Goal: Information Seeking & Learning: Learn about a topic

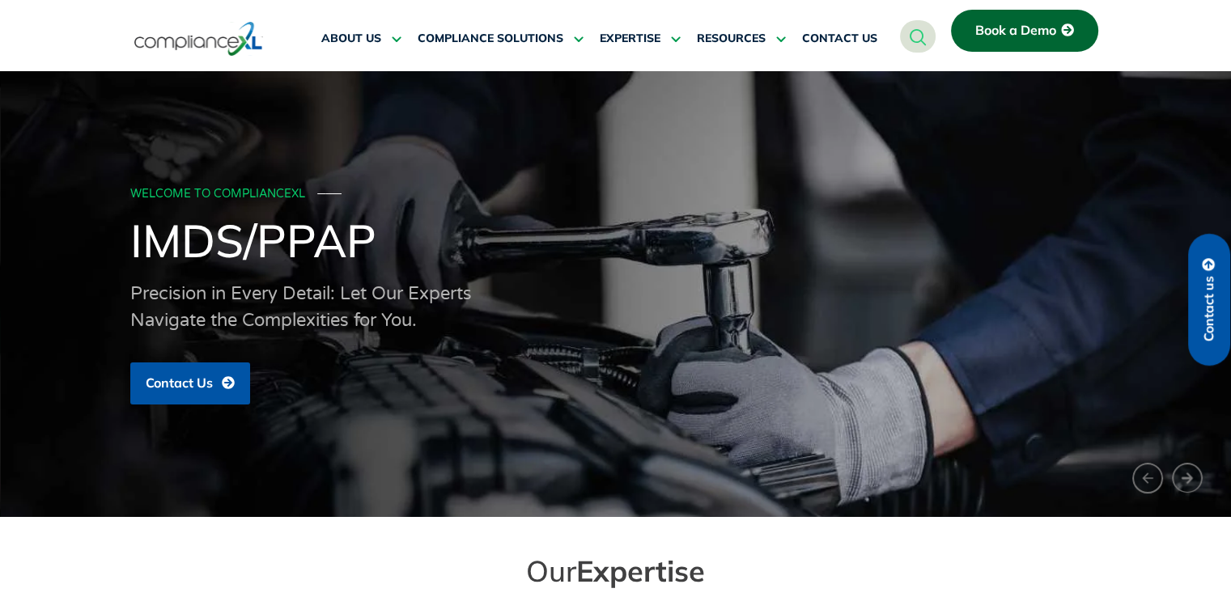
click at [1146, 464] on button "‹" at bounding box center [1147, 479] width 31 height 32
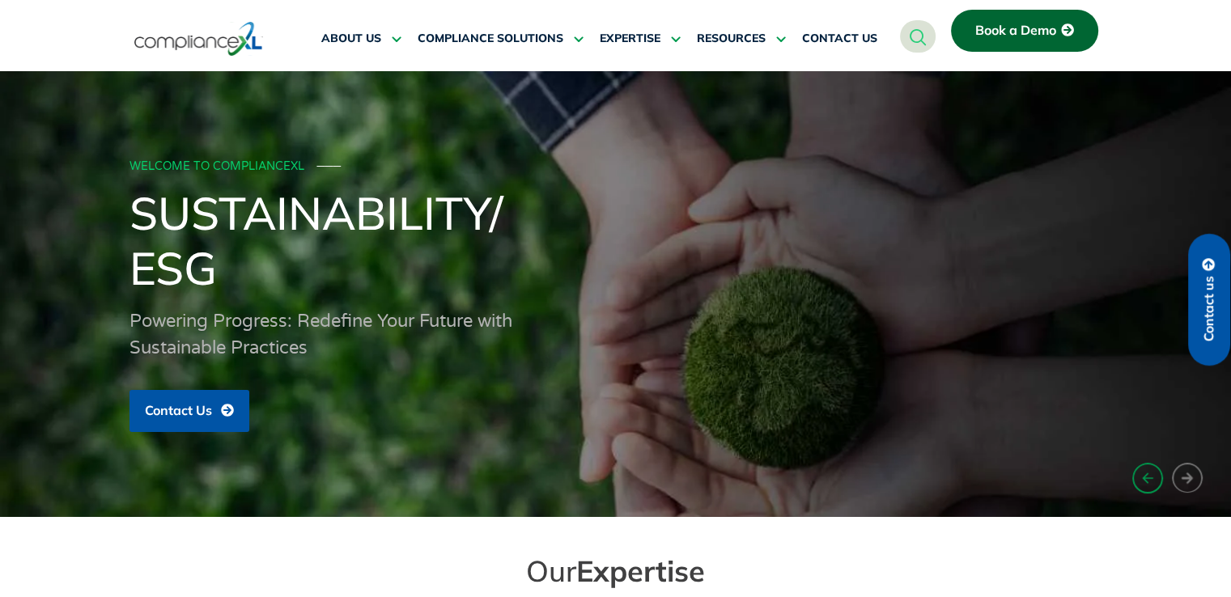
click at [1146, 464] on button "‹" at bounding box center [1147, 479] width 31 height 32
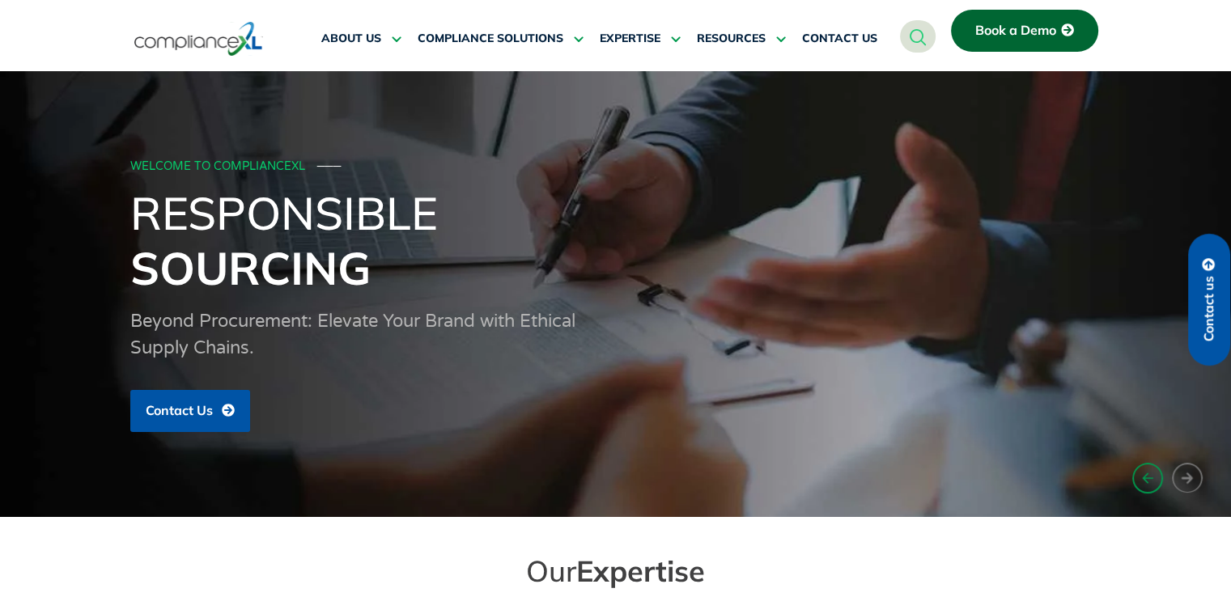
click at [1146, 464] on button "‹" at bounding box center [1147, 479] width 31 height 32
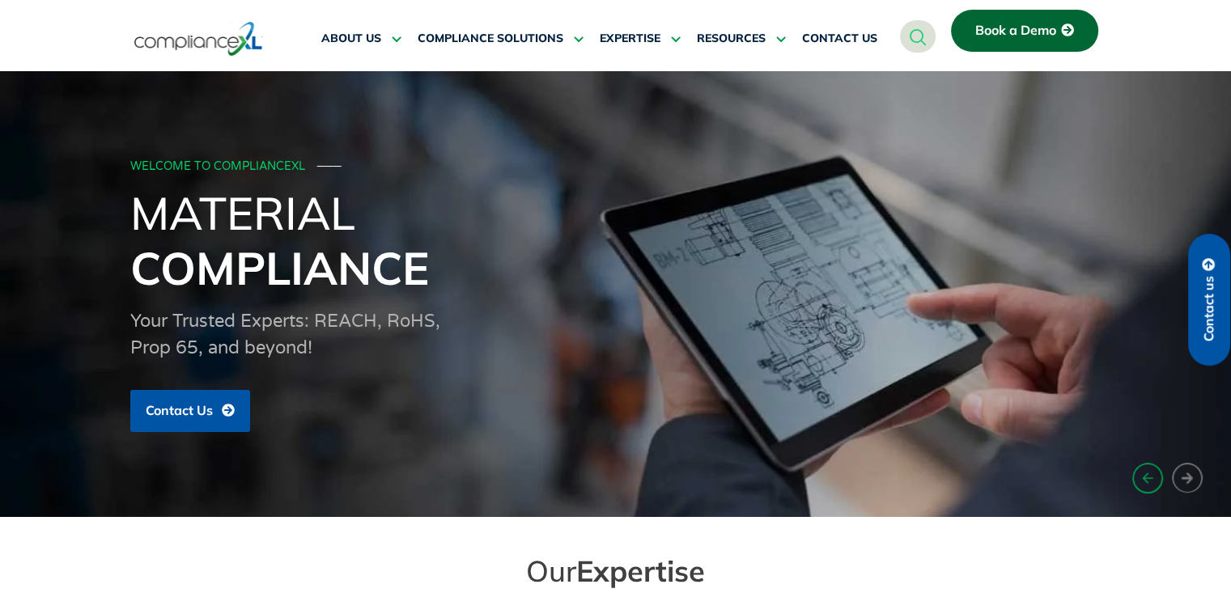
click at [1146, 464] on button "‹" at bounding box center [1147, 479] width 31 height 32
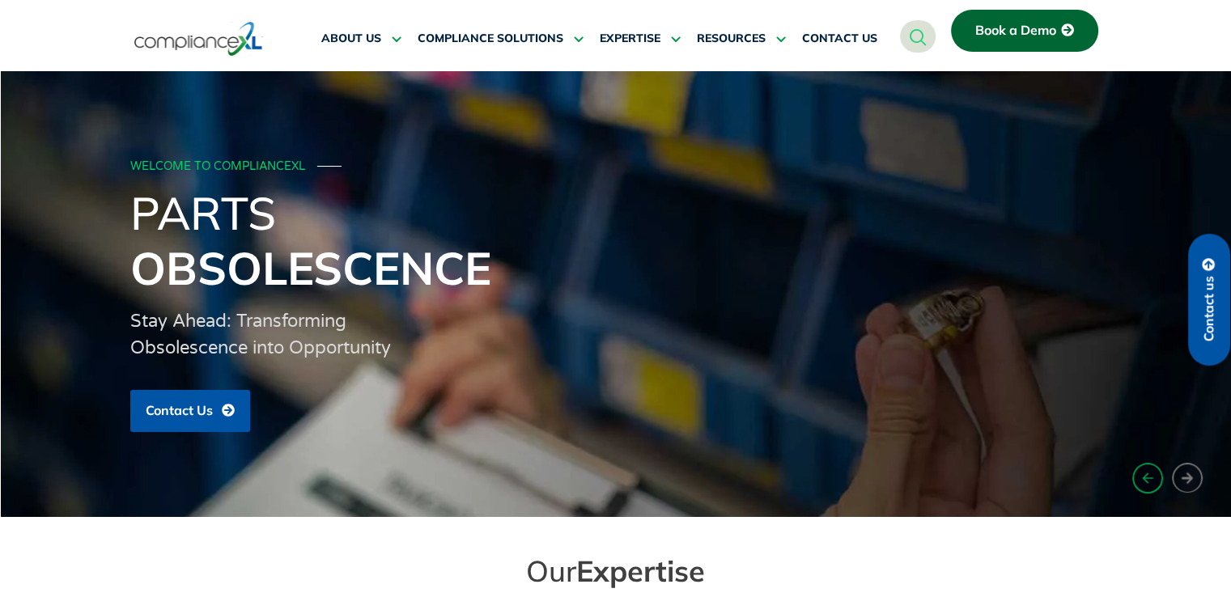
click at [1146, 464] on button "‹" at bounding box center [1147, 479] width 31 height 32
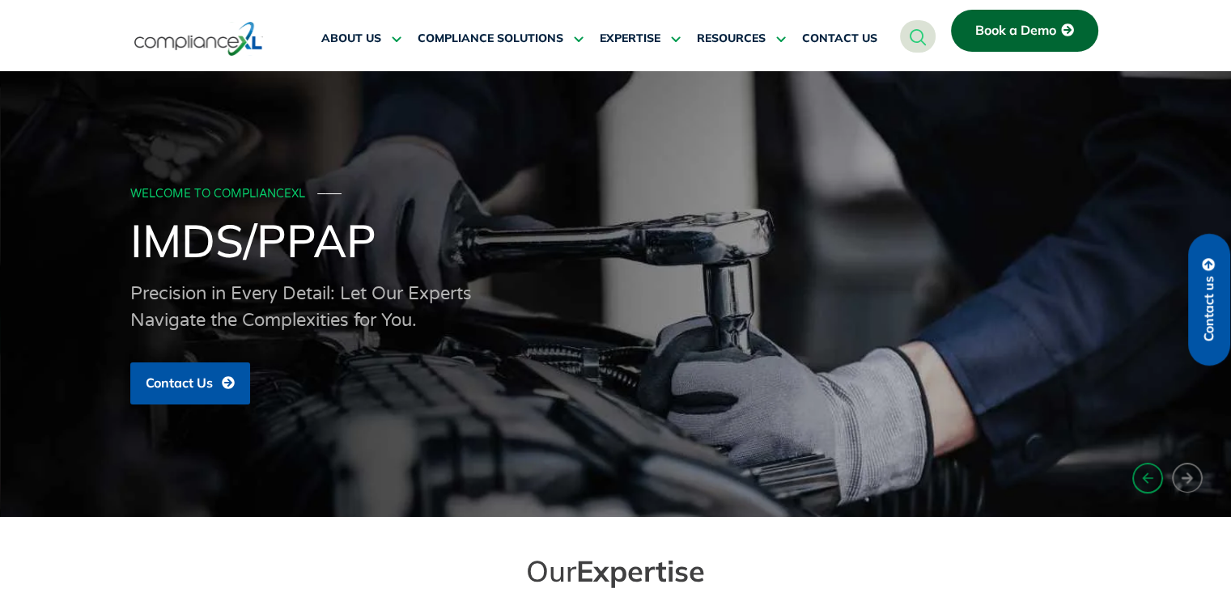
click at [1146, 464] on button "‹" at bounding box center [1147, 479] width 31 height 32
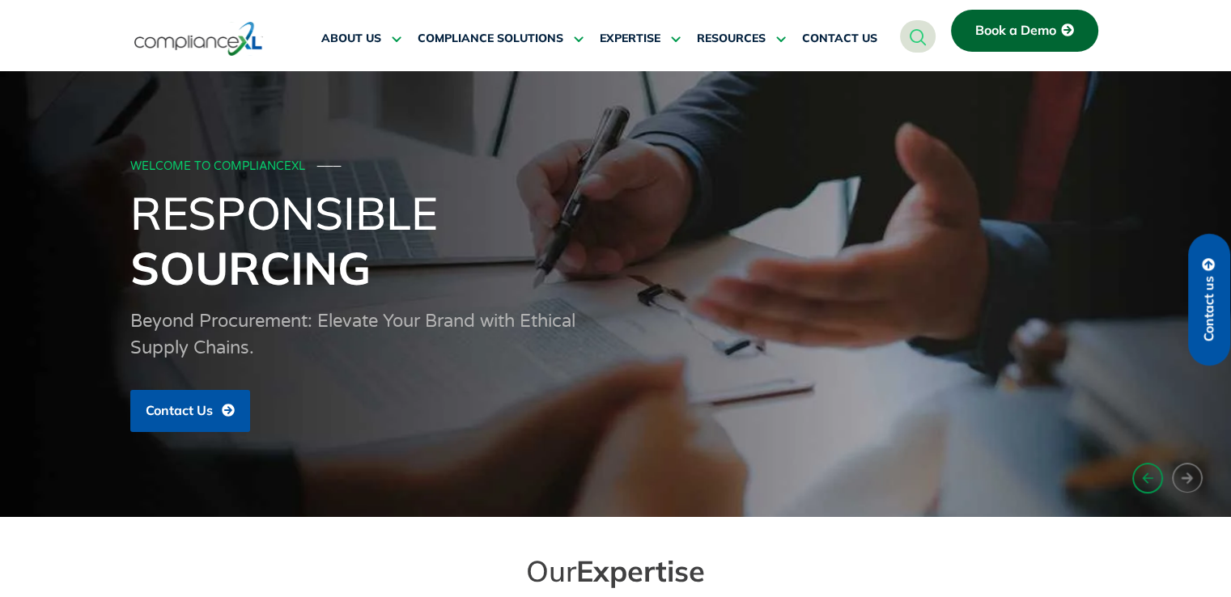
click at [1146, 464] on button "‹" at bounding box center [1147, 479] width 31 height 32
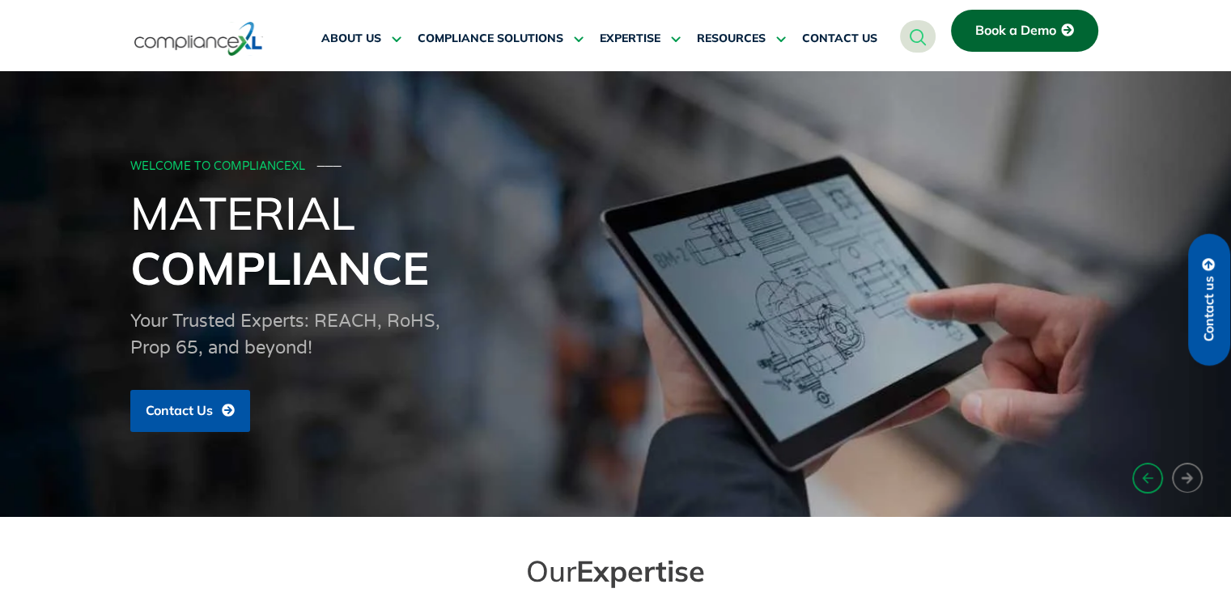
click at [1146, 464] on button "‹" at bounding box center [1147, 479] width 31 height 32
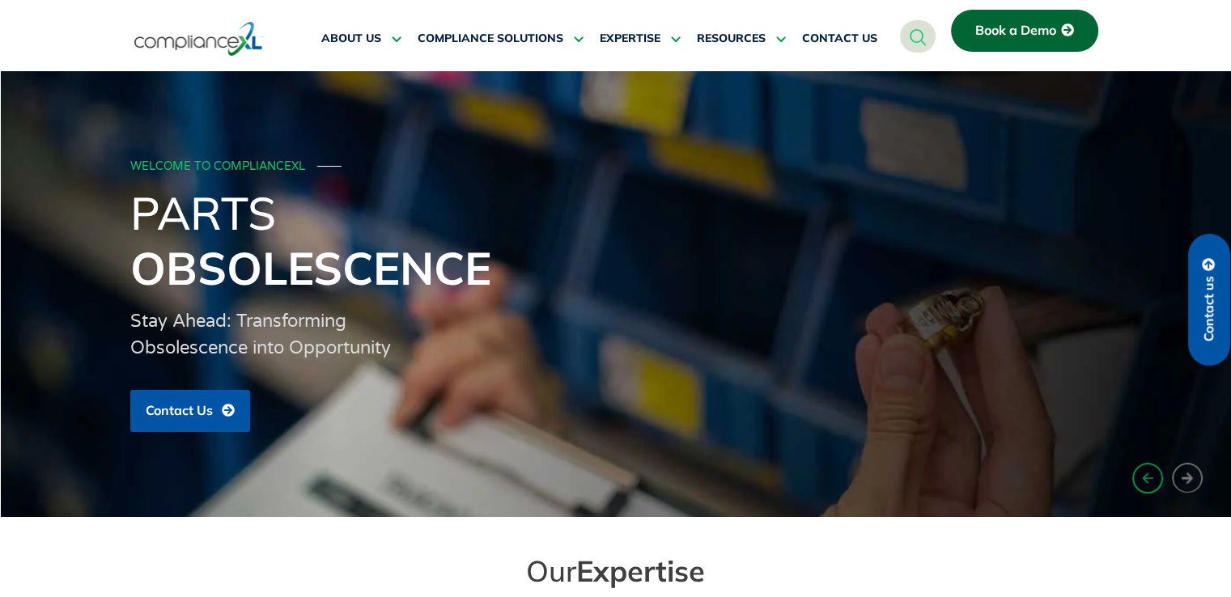
click at [1146, 464] on button "‹" at bounding box center [1147, 479] width 31 height 32
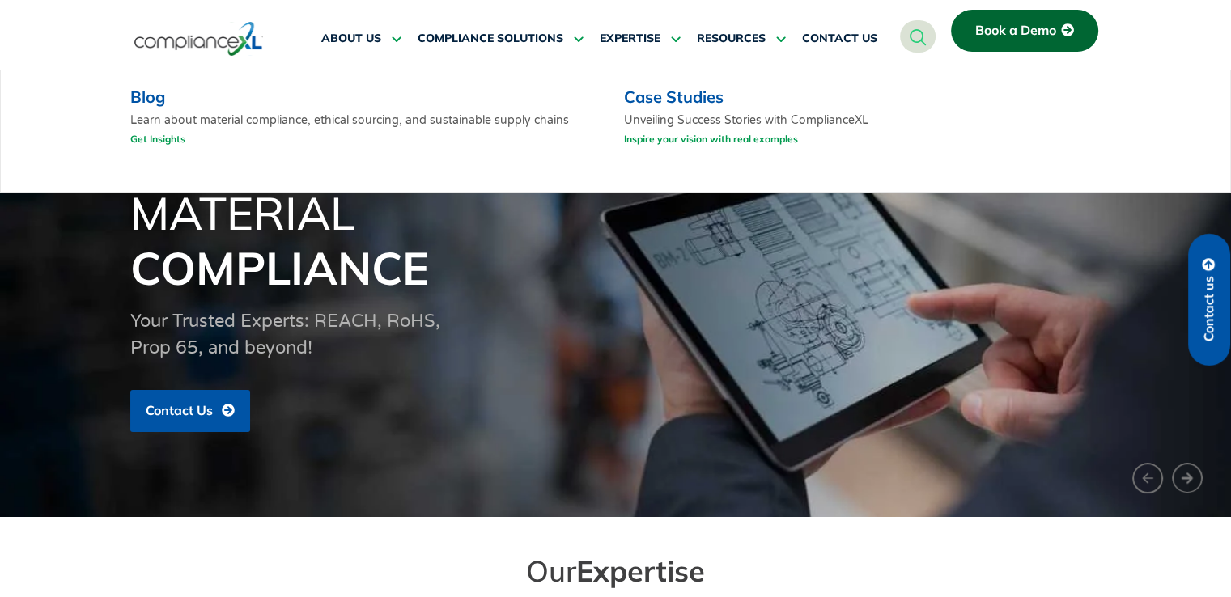
click at [162, 145] on link "Get Insights" at bounding box center [157, 139] width 55 height 20
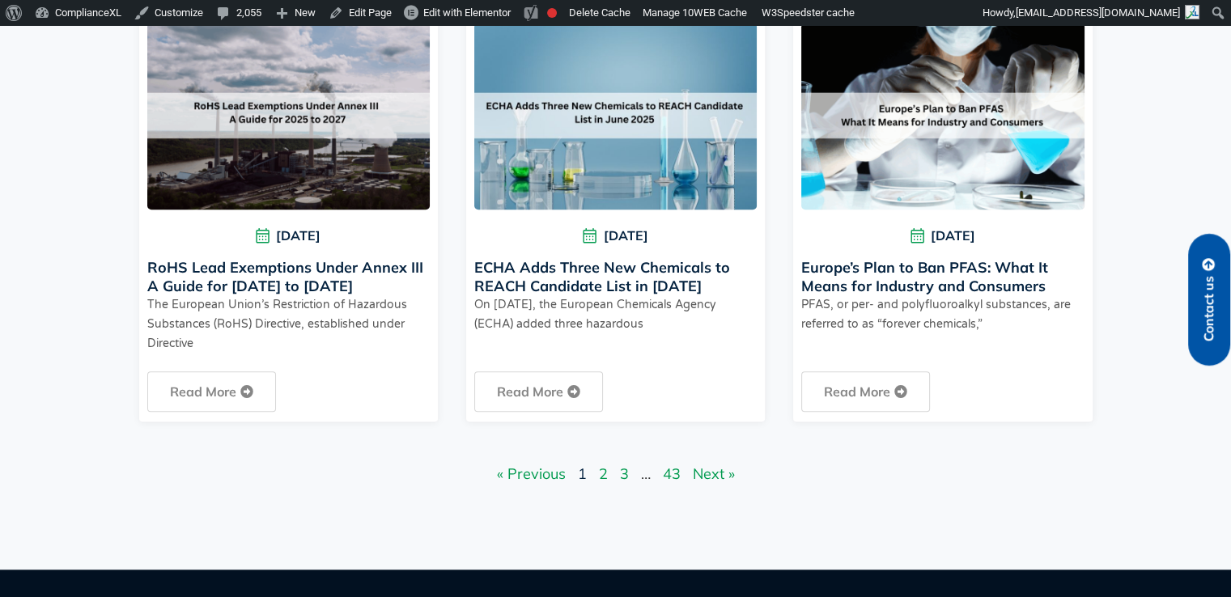
scroll to position [1446, 0]
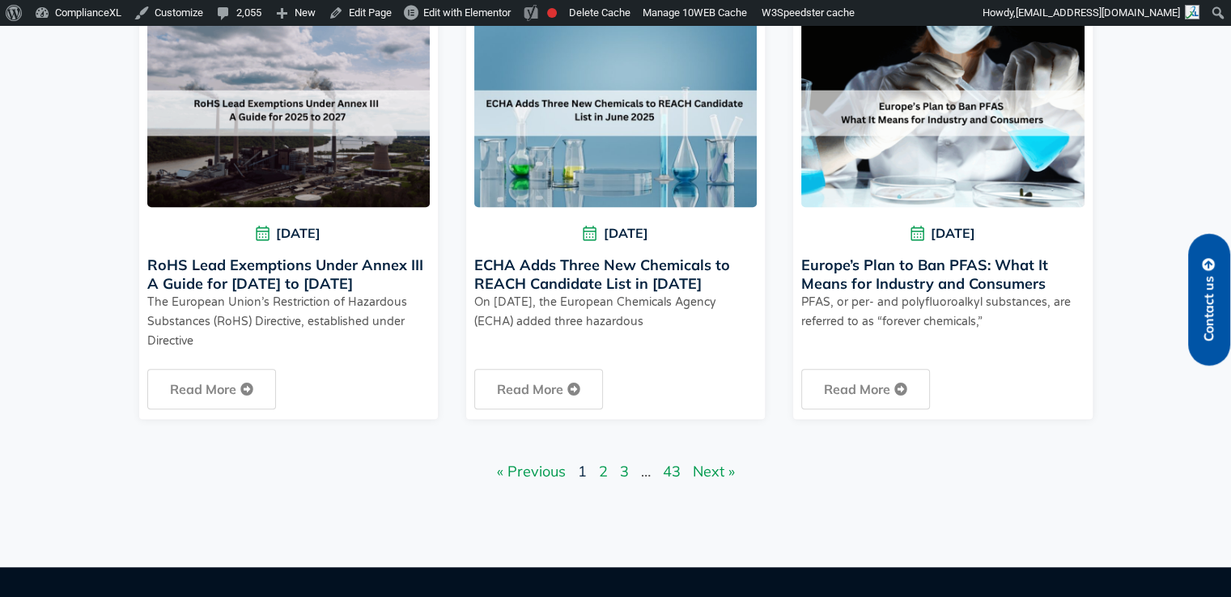
click at [600, 475] on link "Page 2" at bounding box center [603, 471] width 9 height 19
